Goal: Navigation & Orientation: Find specific page/section

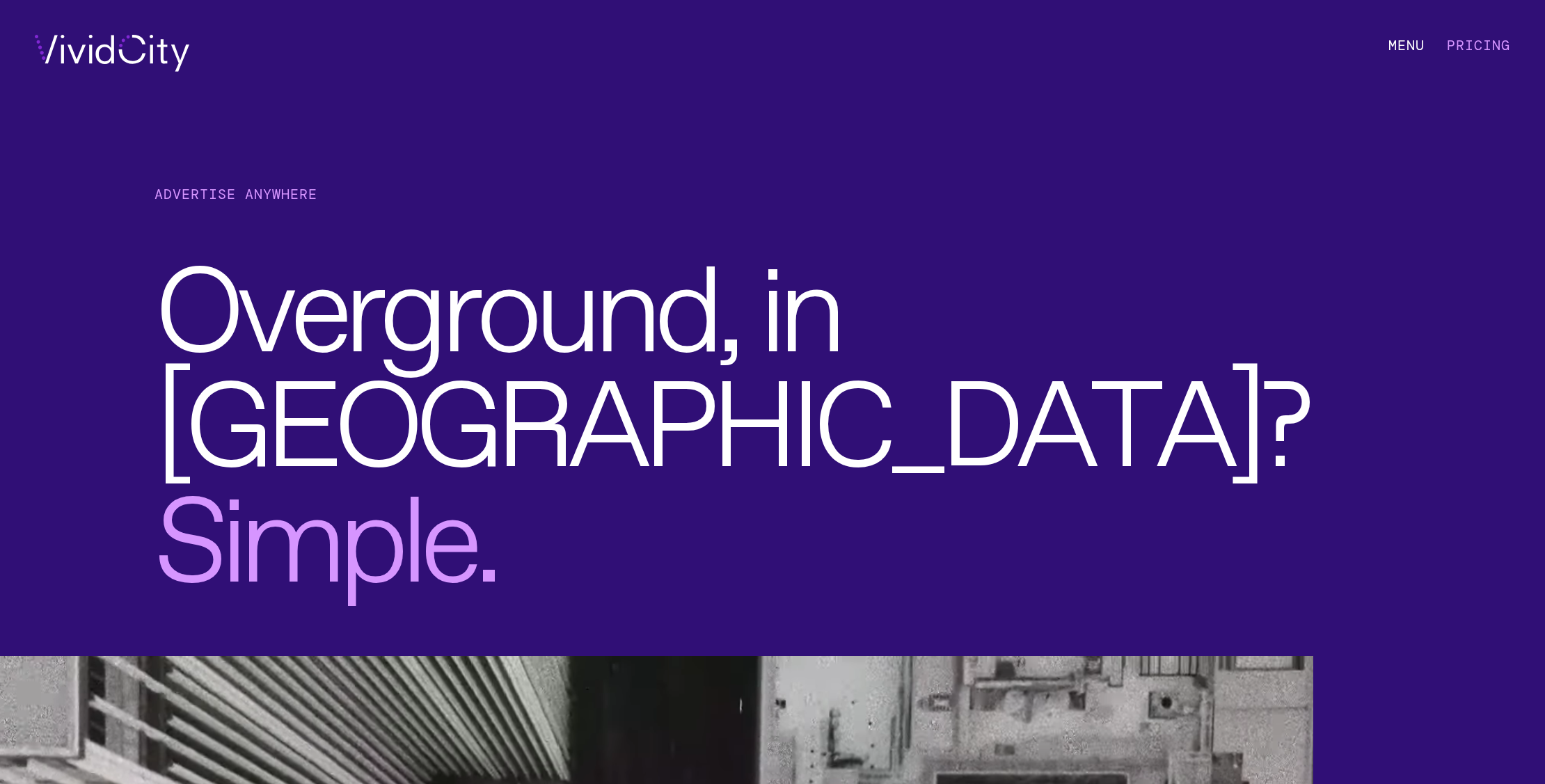
click at [1418, 46] on li "M e n u" at bounding box center [1406, 53] width 36 height 37
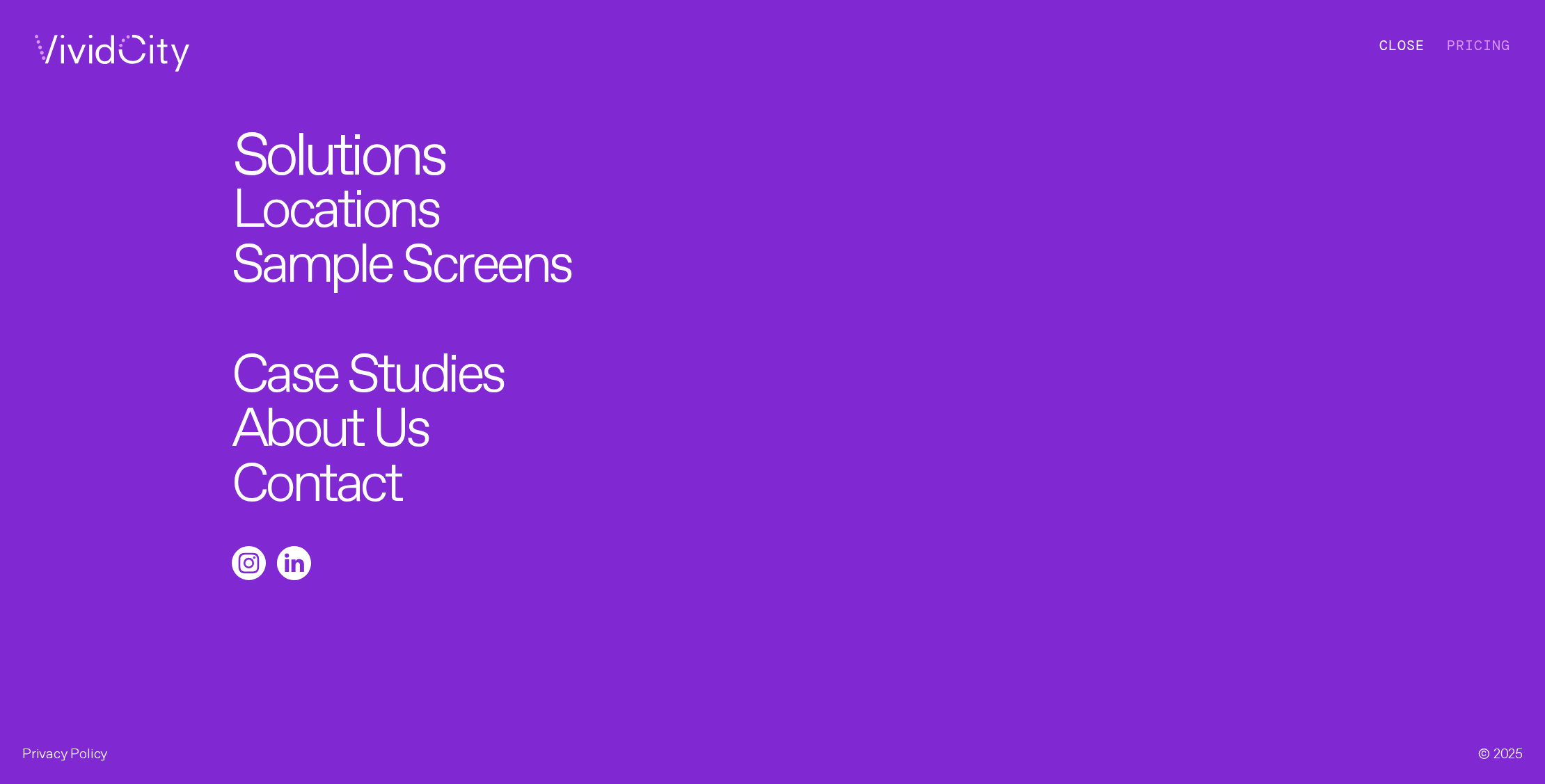
click at [339, 144] on link "Solutions" at bounding box center [338, 144] width 212 height 60
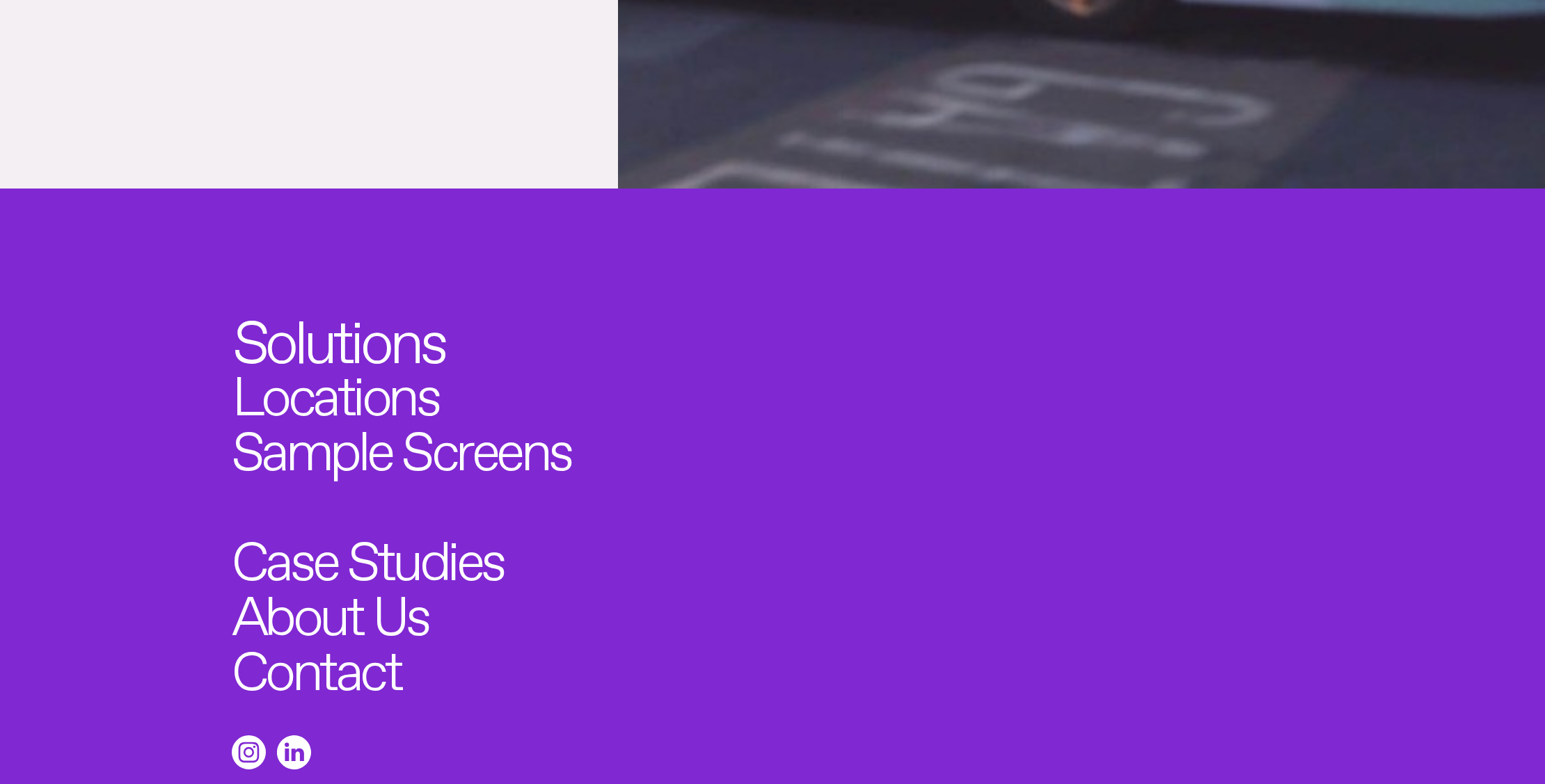
scroll to position [5762, 0]
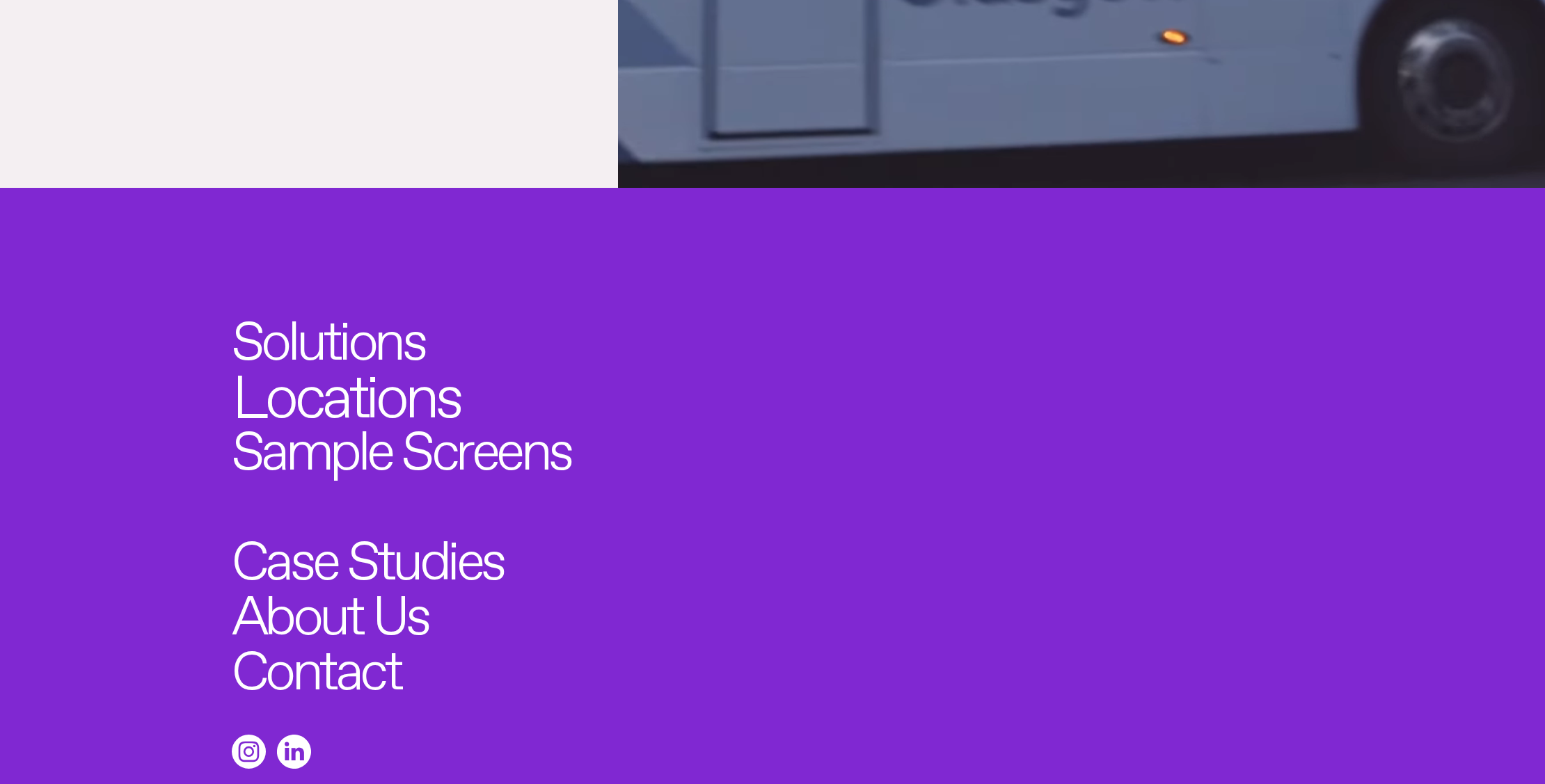
click at [365, 386] on link "Locations" at bounding box center [346, 387] width 228 height 60
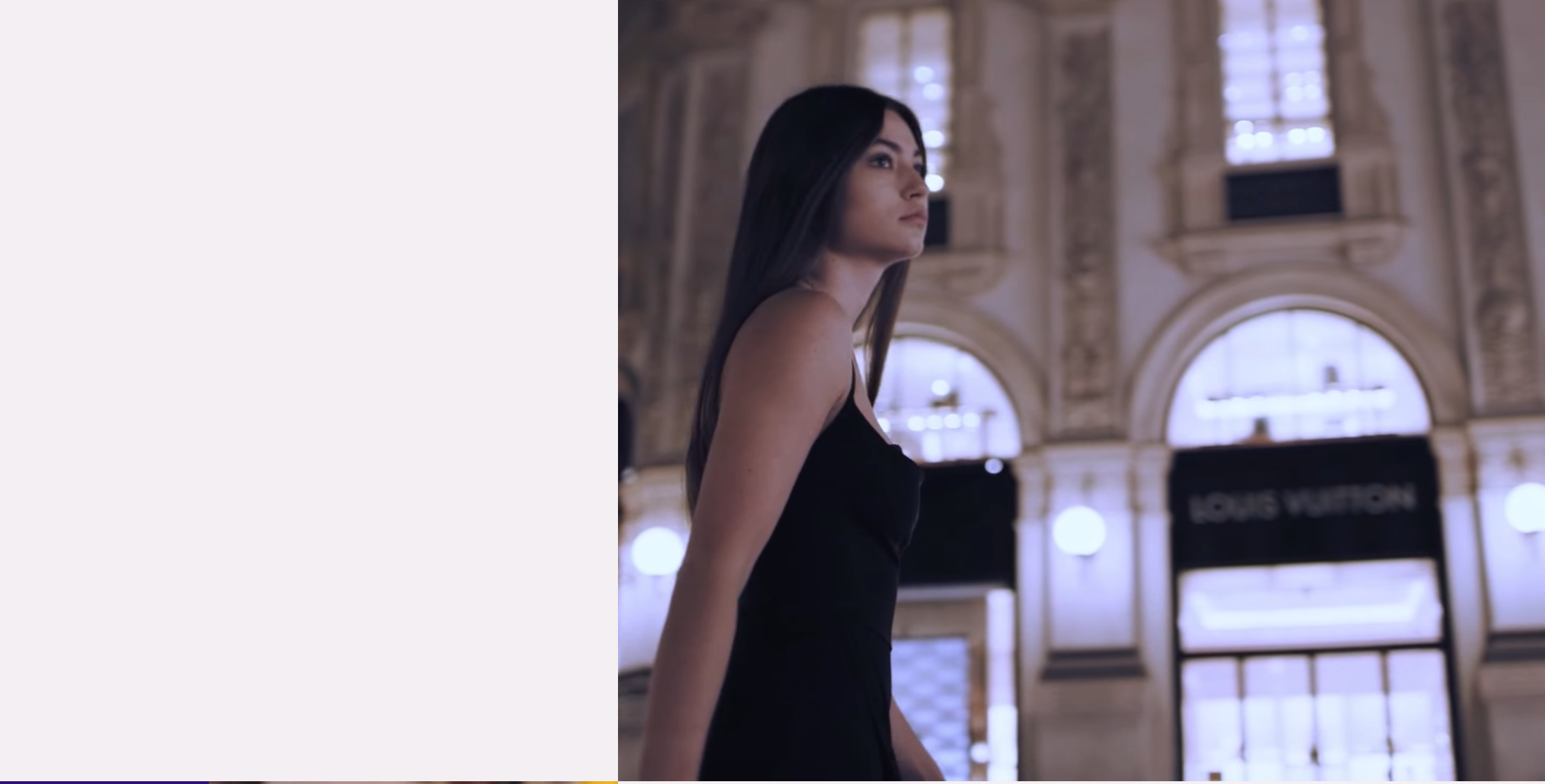
click at [780, 386] on link "Europe →" at bounding box center [1081, 318] width 927 height 926
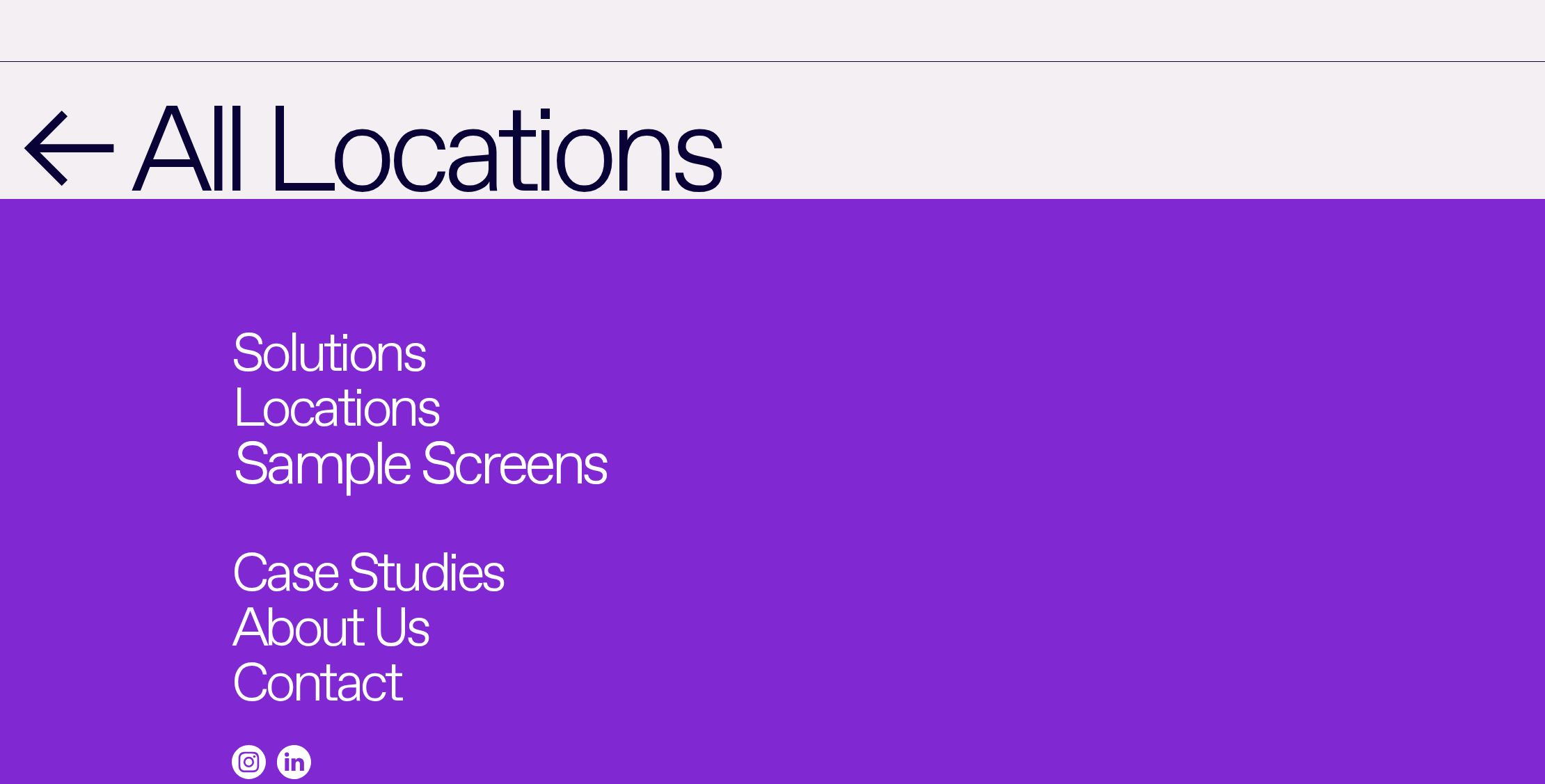
click at [476, 423] on link "Sample Screens" at bounding box center [419, 453] width 373 height 60
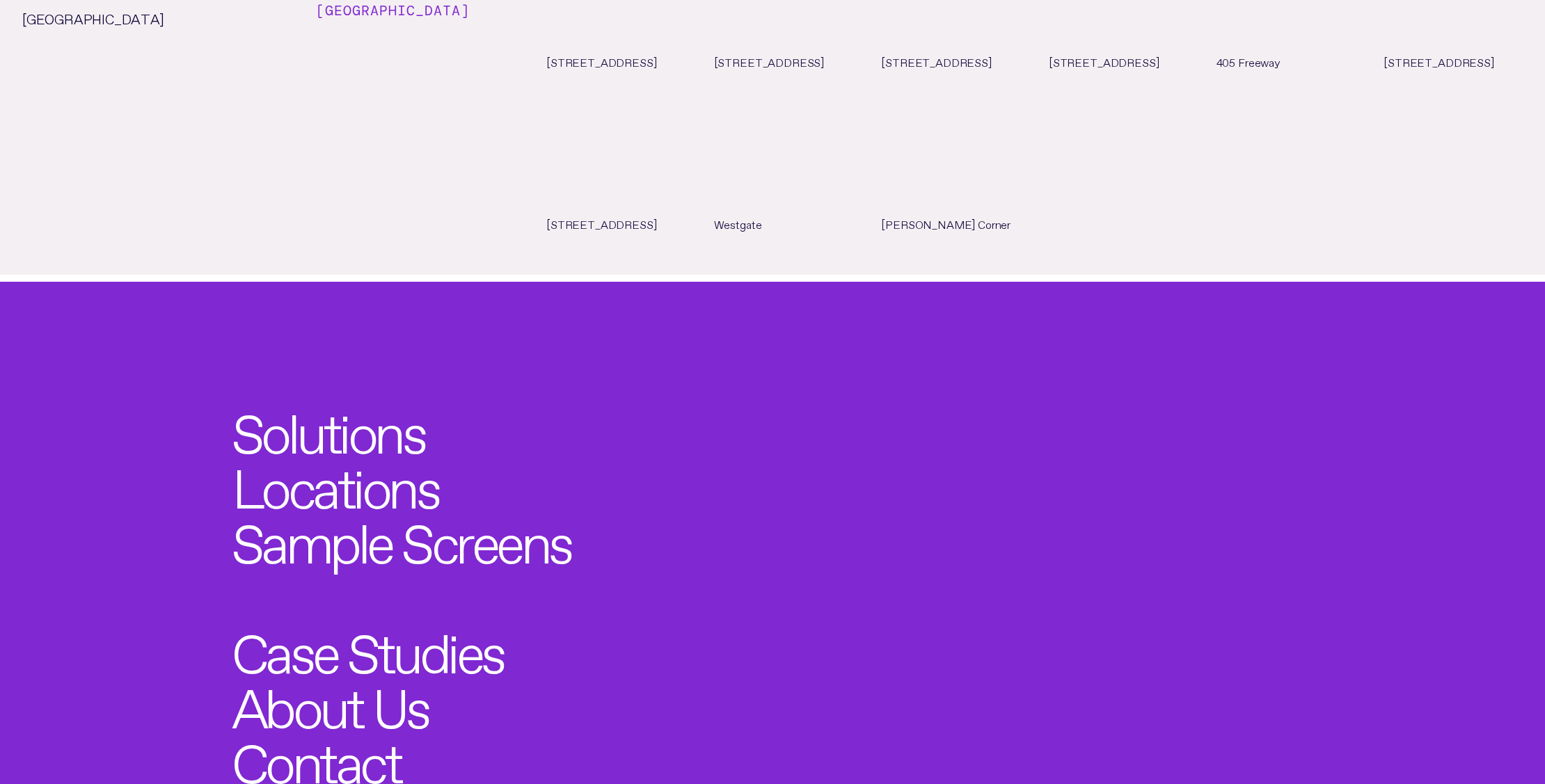
scroll to position [8670, 0]
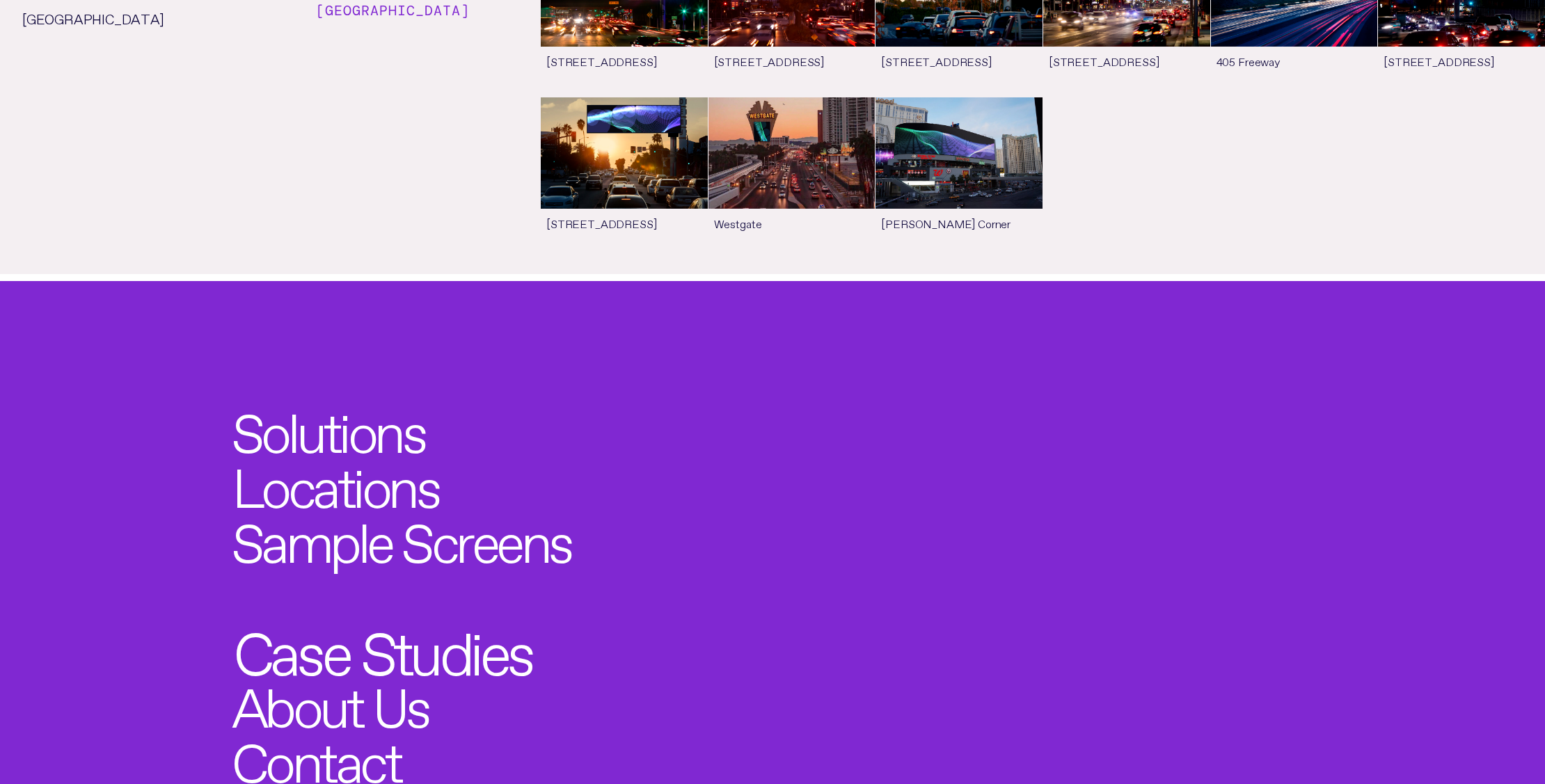
click at [414, 616] on link "Case Studies" at bounding box center [382, 645] width 299 height 60
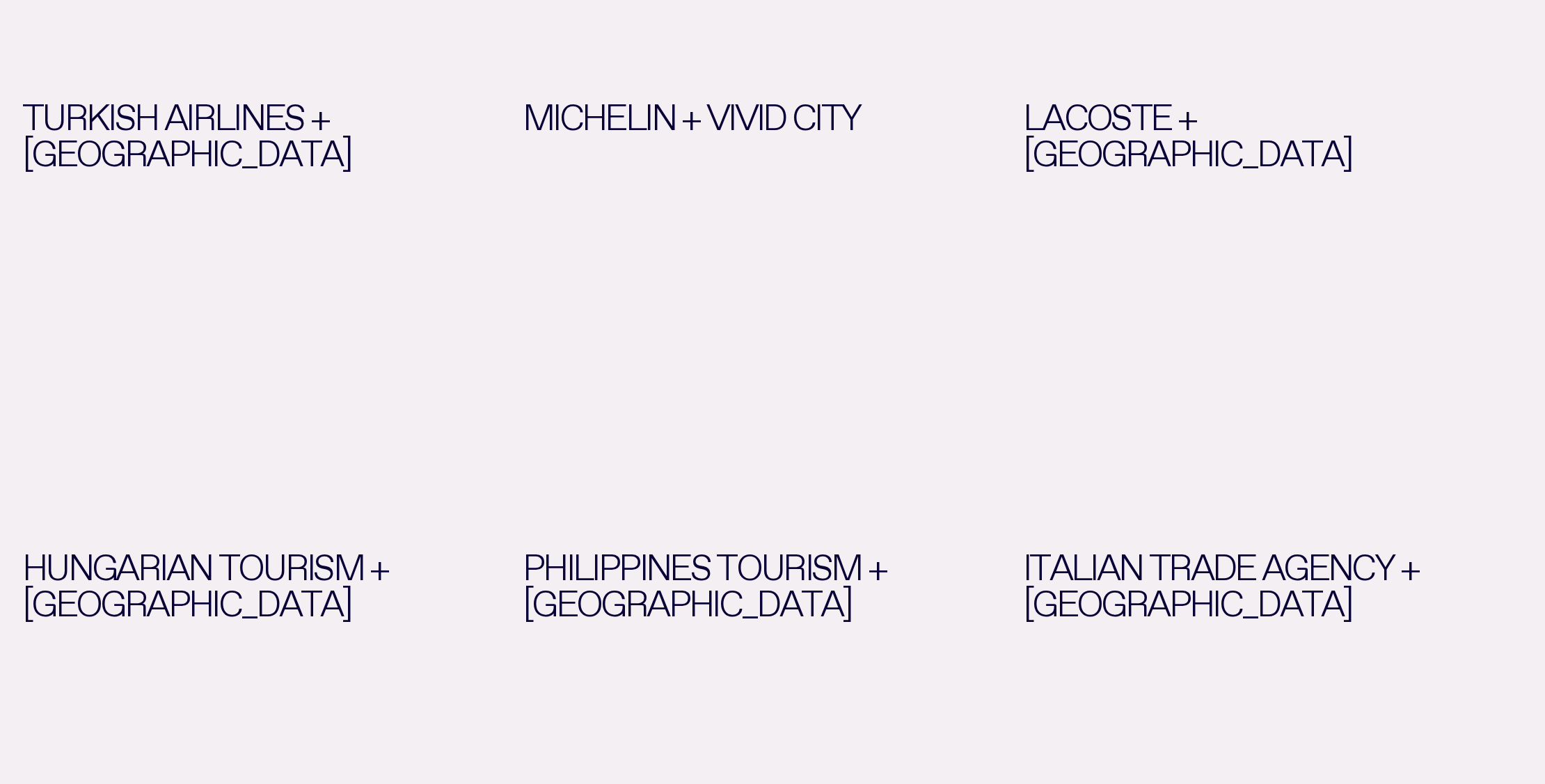
scroll to position [1071, 0]
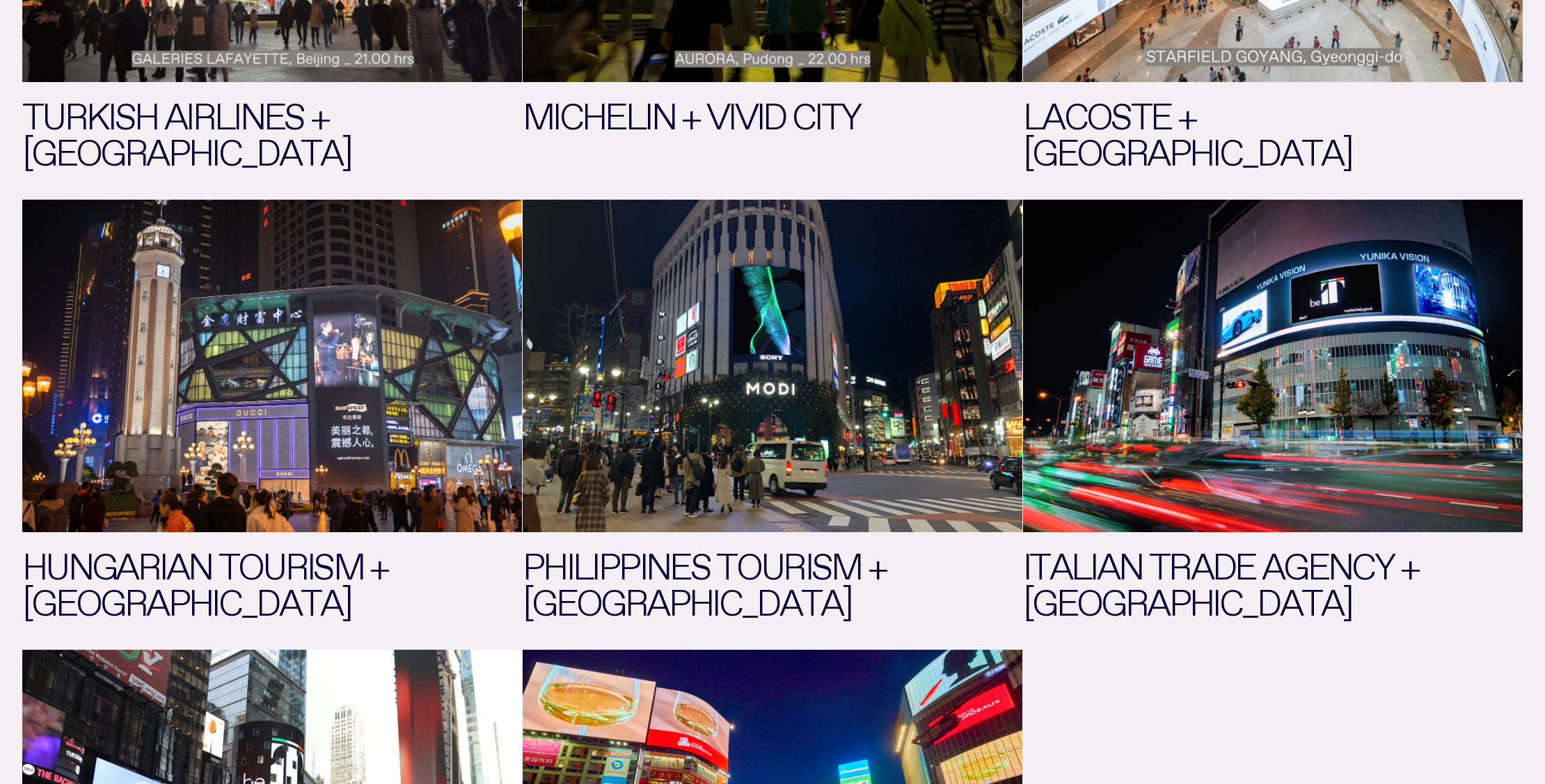
click at [1348, 330] on link "See more" at bounding box center [1272, 413] width 500 height 427
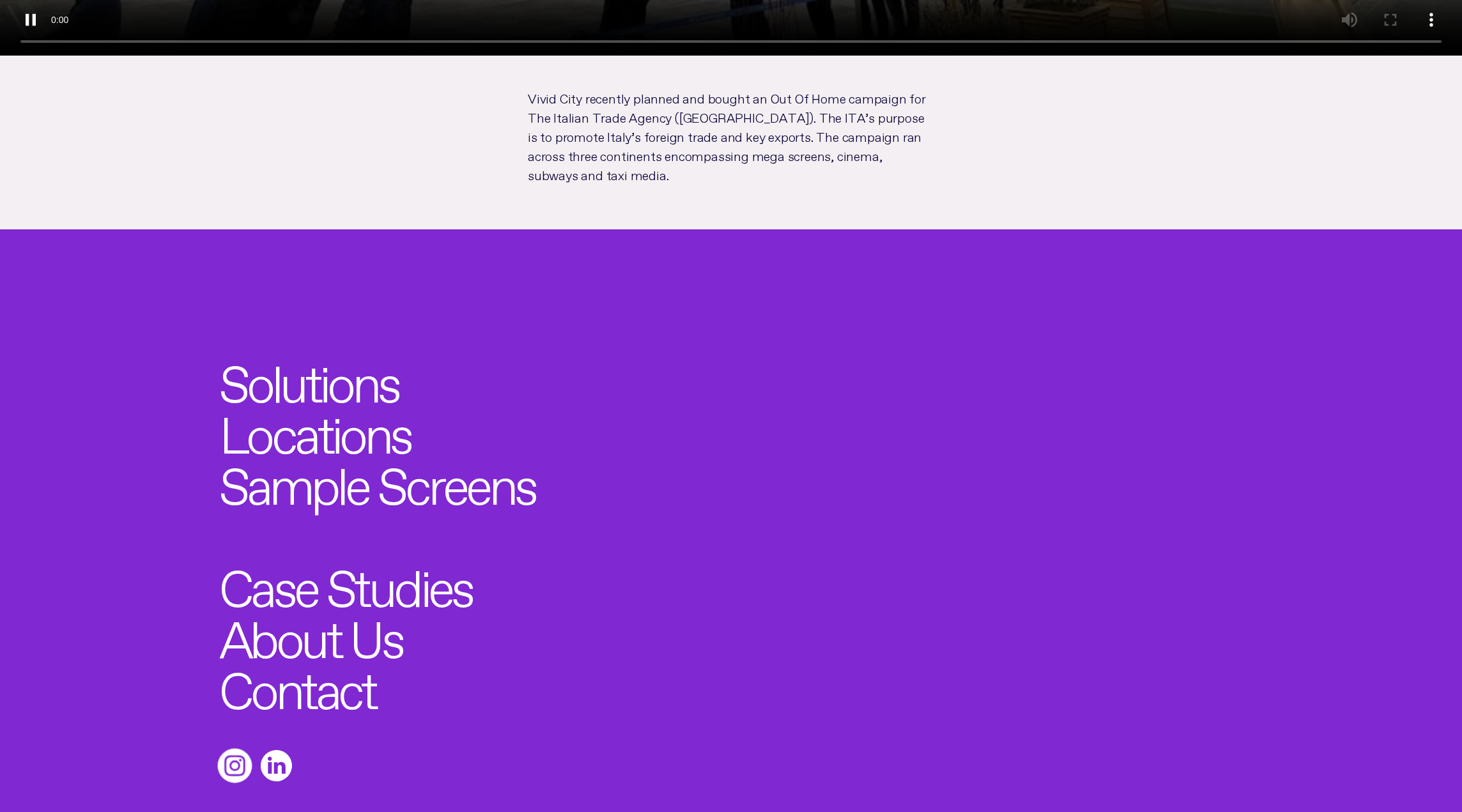
scroll to position [1367, 0]
click at [236, 720] on icon at bounding box center [234, 764] width 7 height 7
